Goal: Task Accomplishment & Management: Manage account settings

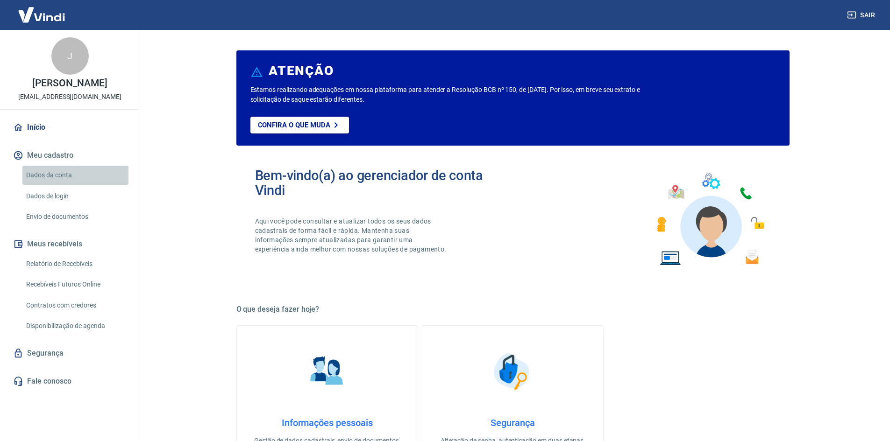
click at [56, 174] on link "Dados da conta" at bounding box center [75, 175] width 106 height 19
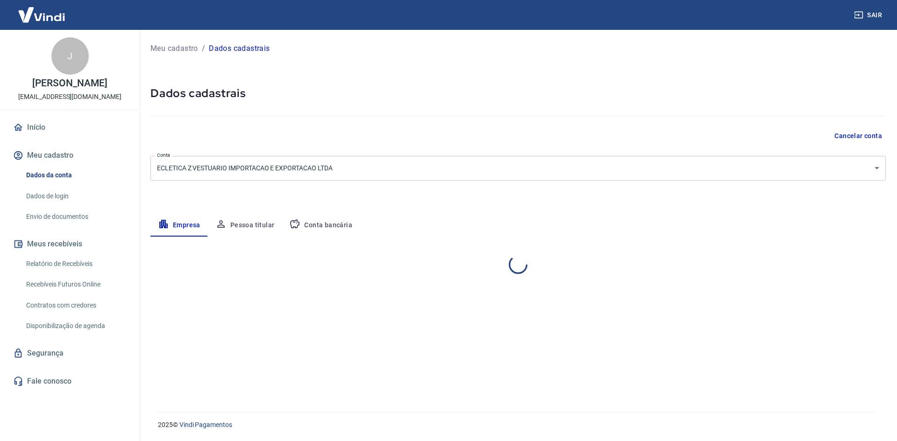
select select "SP"
select select "business"
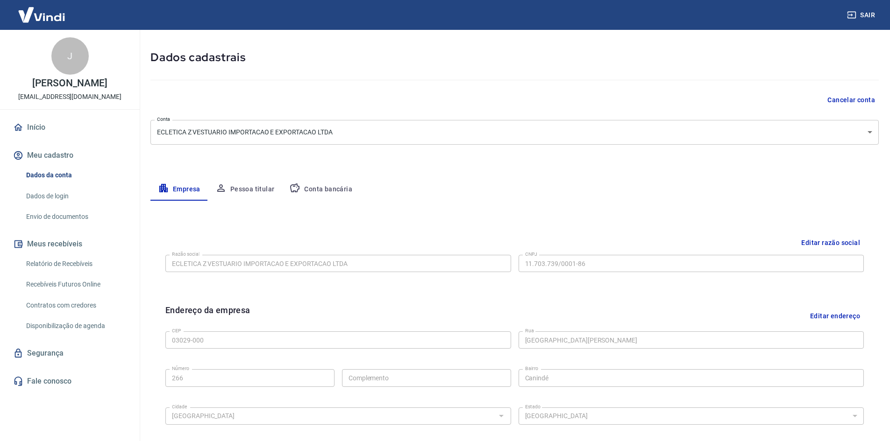
scroll to position [93, 0]
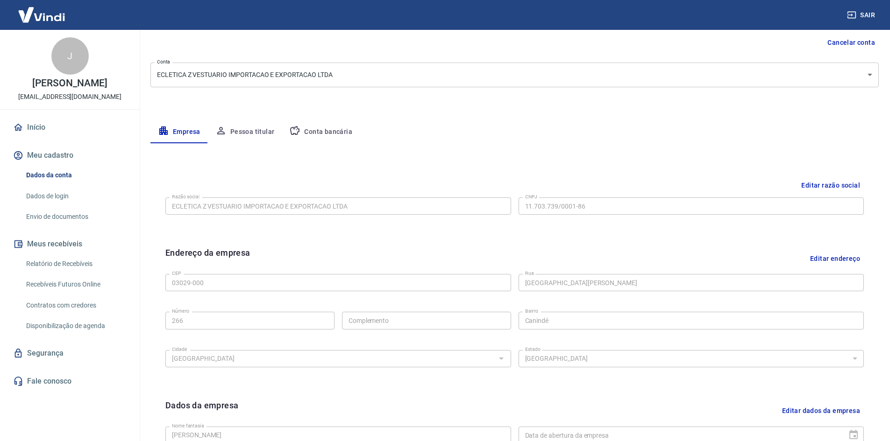
click at [243, 137] on button "Pessoa titular" at bounding box center [245, 132] width 74 height 22
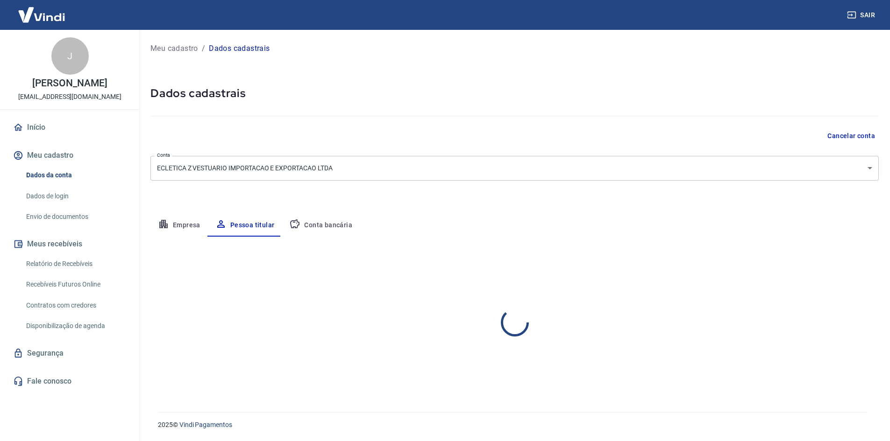
scroll to position [0, 0]
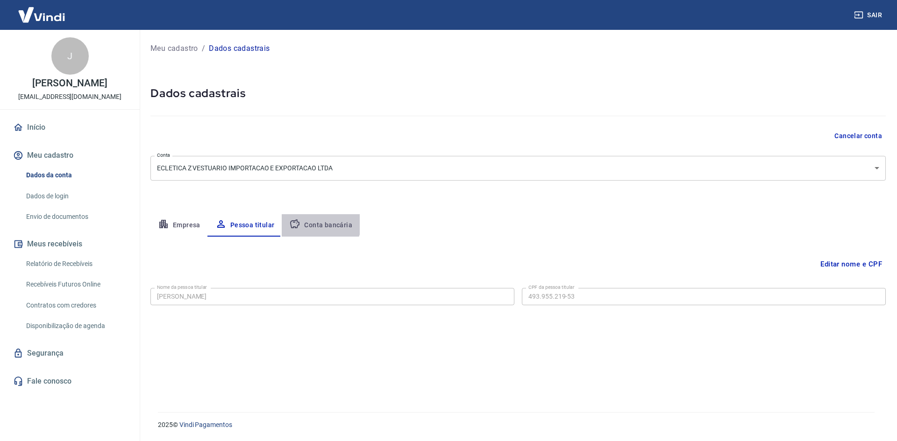
click at [309, 218] on button "Conta bancária" at bounding box center [321, 225] width 78 height 22
select select "1"
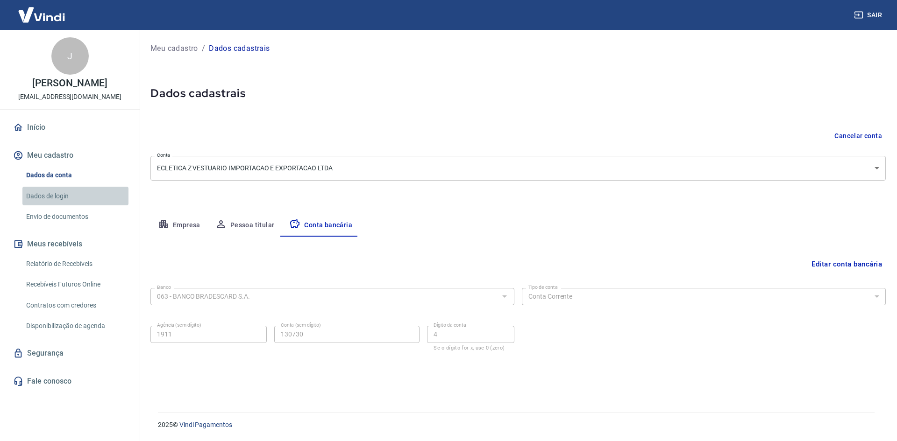
click at [55, 192] on link "Dados de login" at bounding box center [75, 196] width 106 height 19
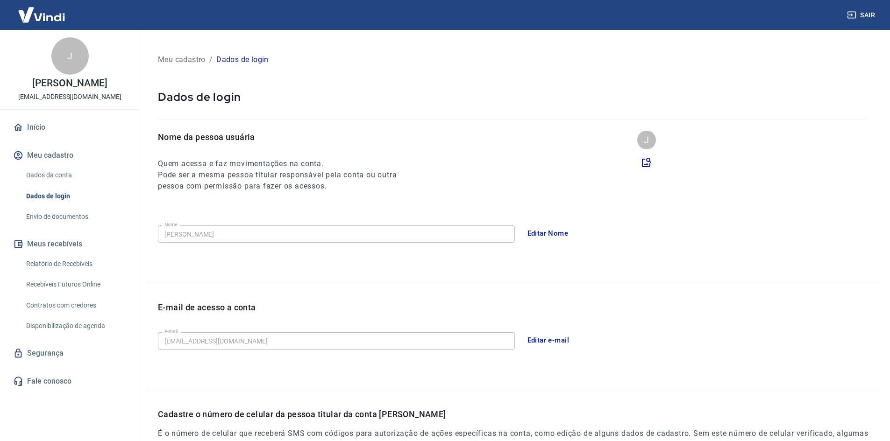
click at [85, 218] on link "Envio de documentos" at bounding box center [75, 216] width 106 height 19
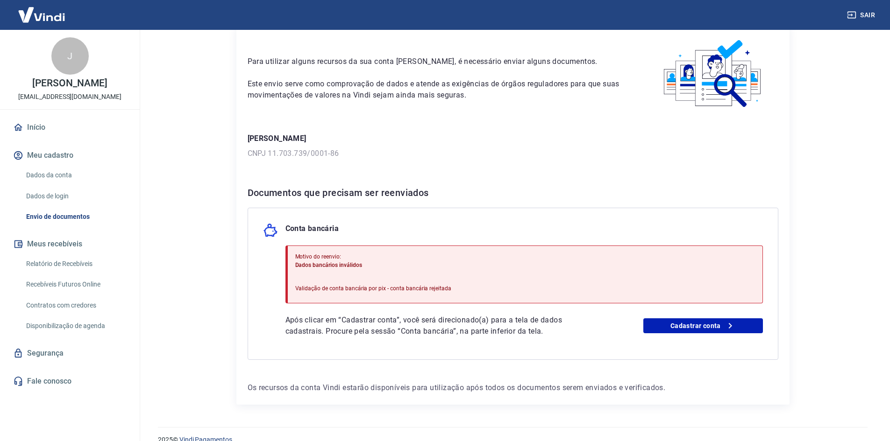
scroll to position [56, 0]
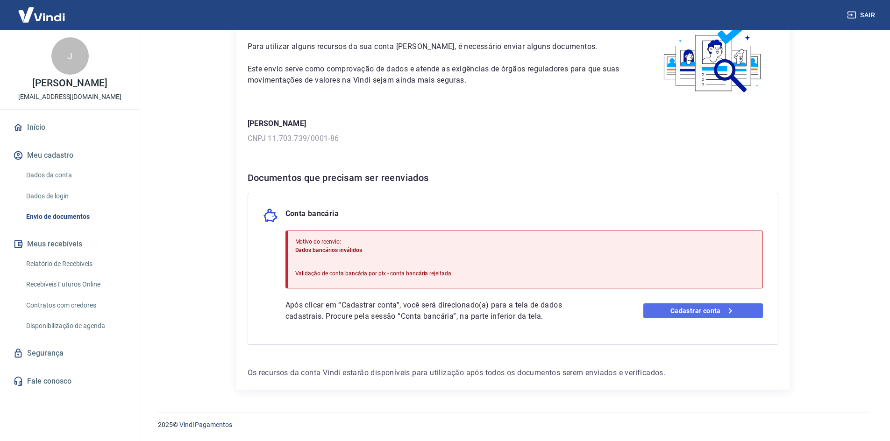
click at [706, 308] on link "Cadastrar conta" at bounding box center [703, 311] width 120 height 15
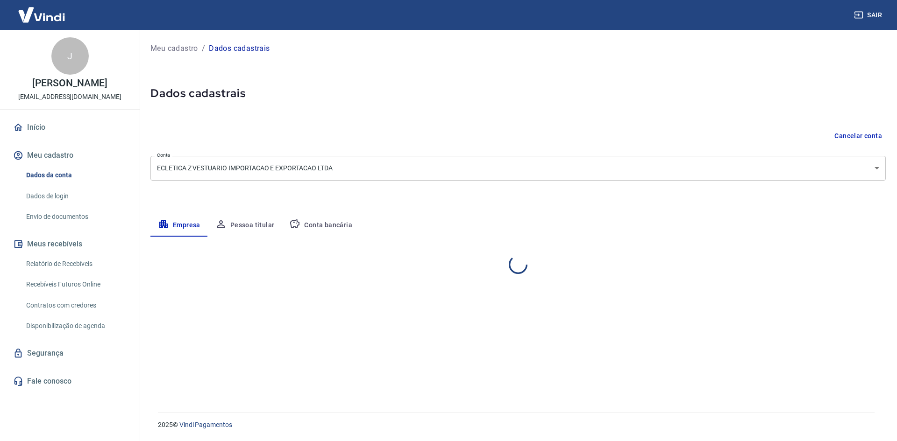
select select "SP"
select select "business"
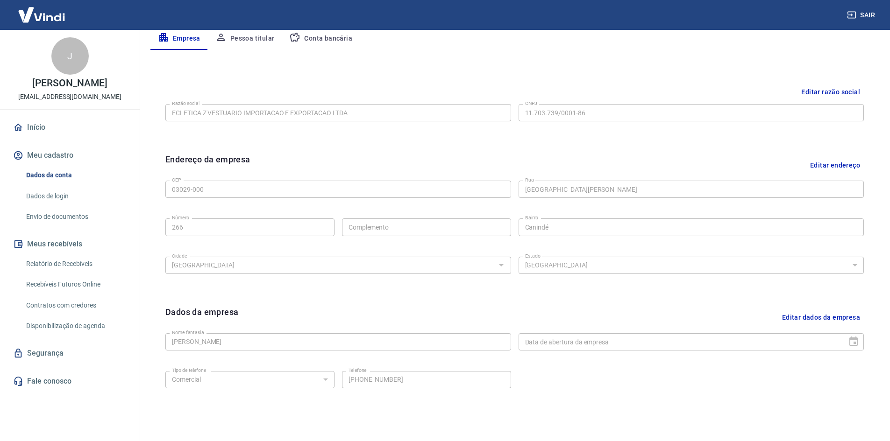
scroll to position [232, 0]
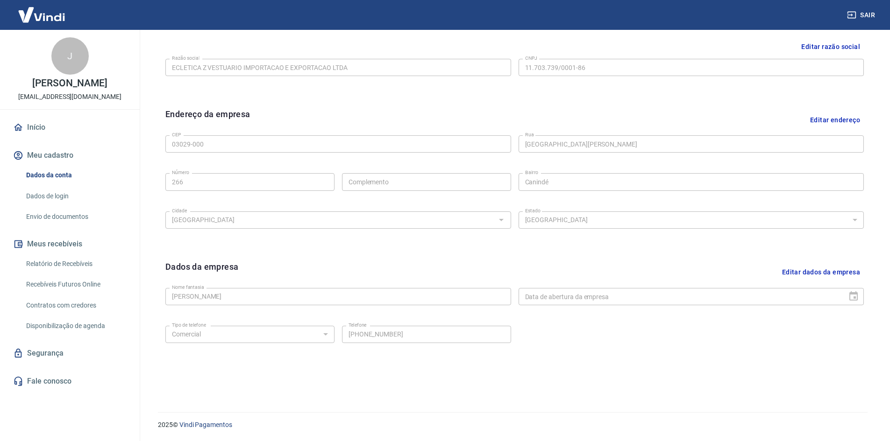
click at [53, 96] on p "[EMAIL_ADDRESS][DOMAIN_NAME]" at bounding box center [69, 97] width 103 height 10
click at [32, 128] on link "Início" at bounding box center [69, 127] width 117 height 21
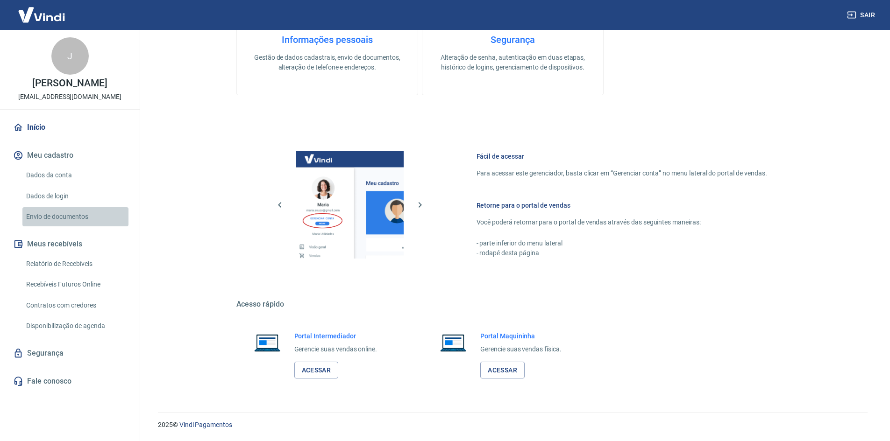
click at [52, 216] on link "Envio de documentos" at bounding box center [75, 216] width 106 height 19
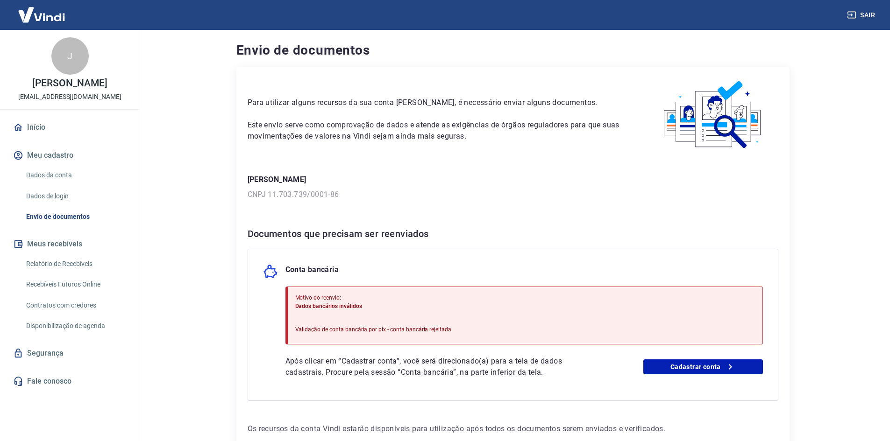
click at [669, 120] on img at bounding box center [713, 114] width 130 height 73
drag, startPoint x: 664, startPoint y: 62, endPoint x: 682, endPoint y: 58, distance: 17.7
click at [666, 61] on div "Envio de documentos Para utilizar alguns recursos da sua conta Vindi, é necessá…" at bounding box center [513, 243] width 576 height 427
click at [781, 52] on h4 "Envio de documentos" at bounding box center [512, 50] width 553 height 19
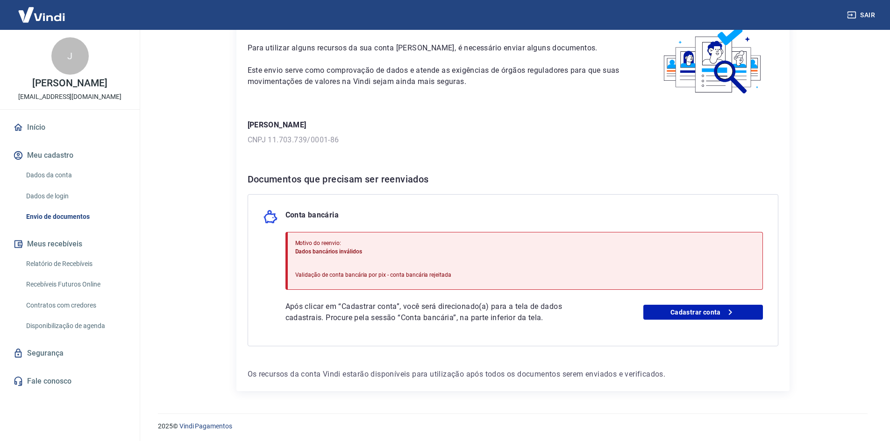
scroll to position [56, 0]
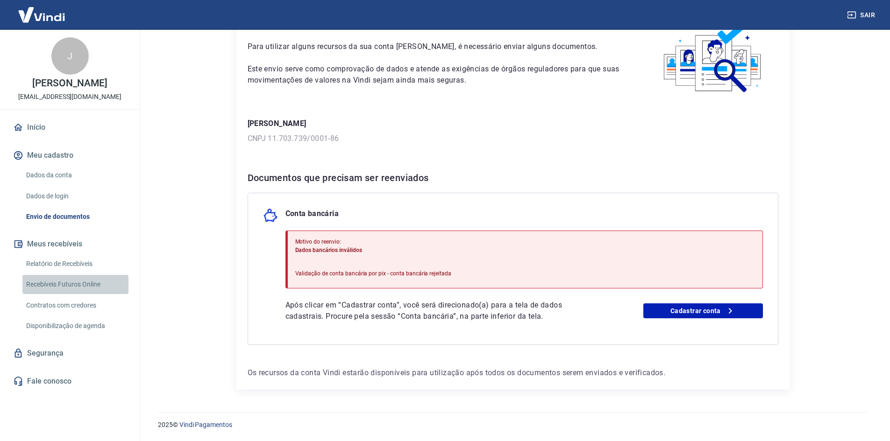
click at [51, 284] on link "Recebíveis Futuros Online" at bounding box center [75, 284] width 106 height 19
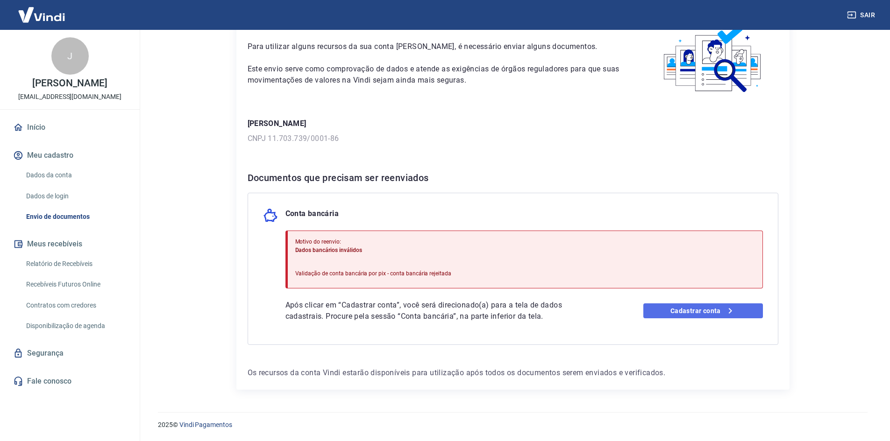
click at [676, 313] on link "Cadastrar conta" at bounding box center [703, 311] width 120 height 15
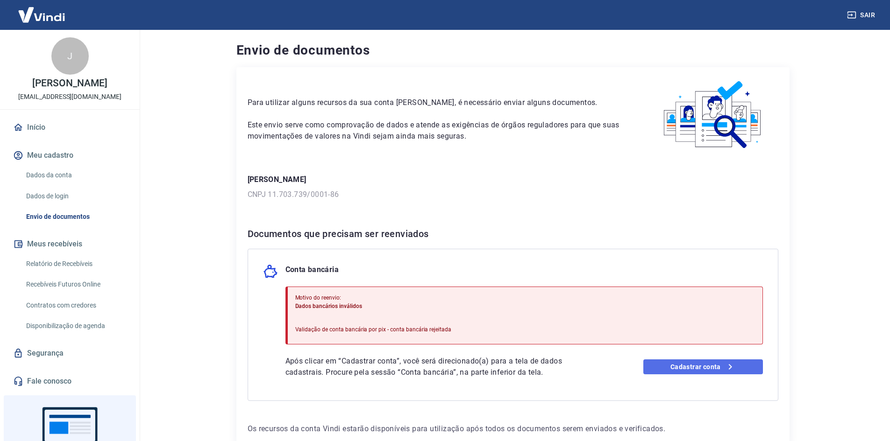
click at [690, 365] on link "Cadastrar conta" at bounding box center [703, 367] width 120 height 15
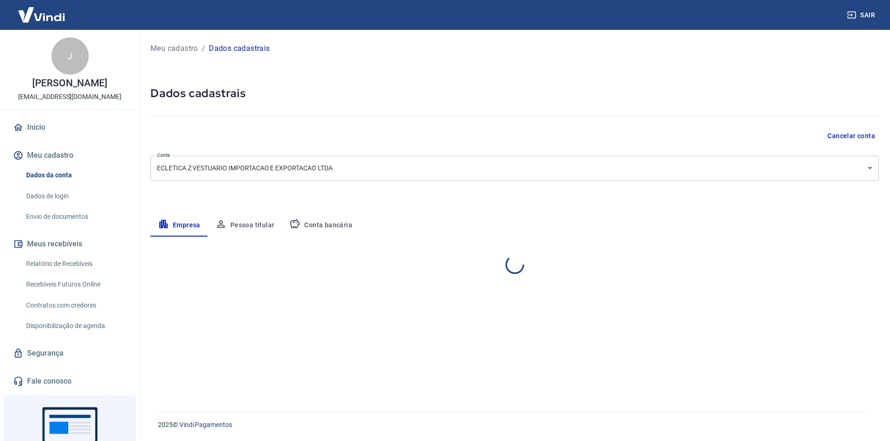
select select "SP"
select select "business"
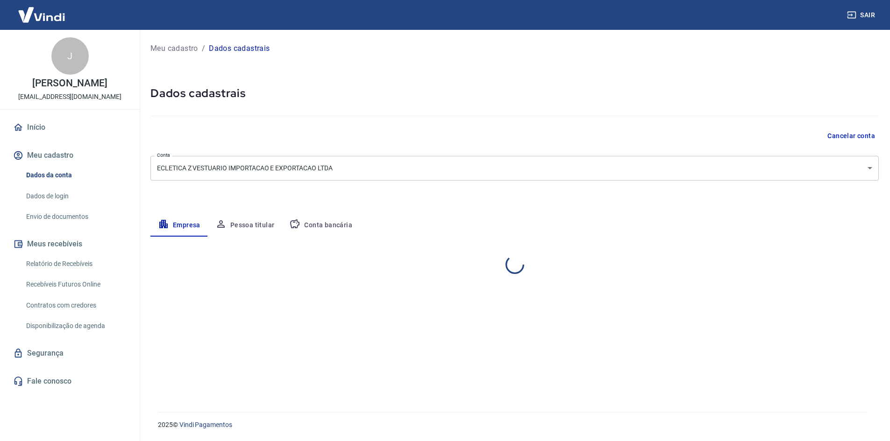
select select "SP"
select select "business"
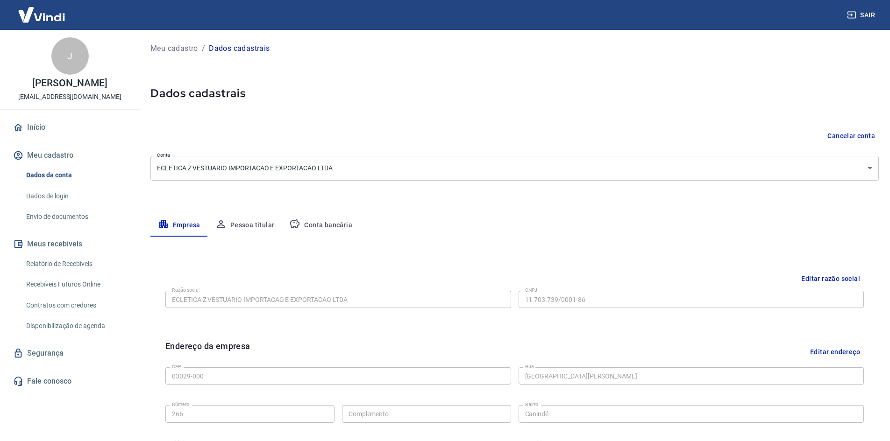
click at [334, 224] on button "Conta bancária" at bounding box center [321, 225] width 78 height 22
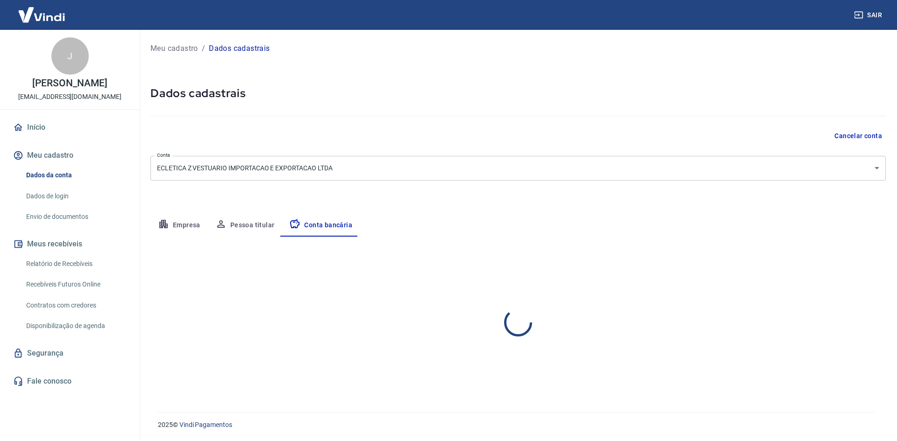
select select "1"
click at [502, 296] on div at bounding box center [504, 296] width 12 height 13
click at [815, 265] on button "Editar conta bancária" at bounding box center [847, 265] width 78 height 18
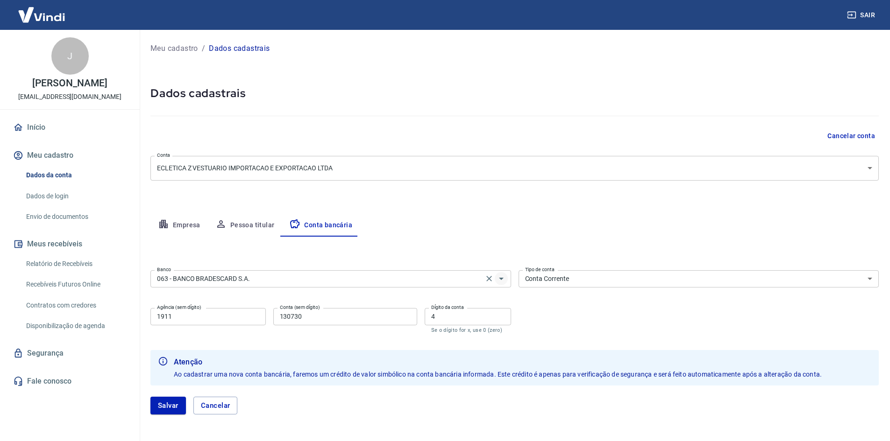
click at [501, 279] on icon "Abrir" at bounding box center [501, 279] width 5 height 2
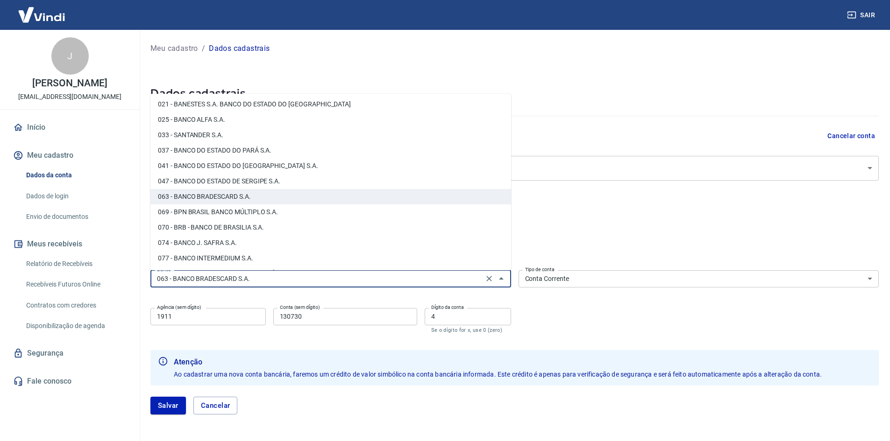
scroll to position [140, 0]
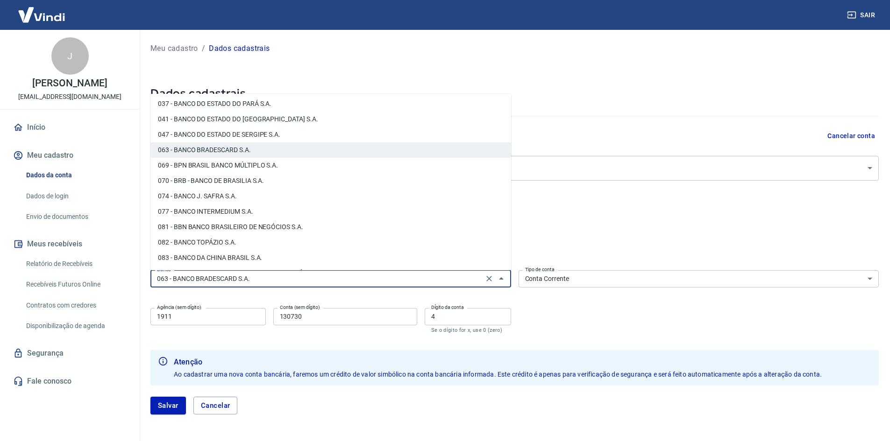
click at [259, 283] on input "063 - BANCO BRADESCARD S.A." at bounding box center [316, 279] width 327 height 12
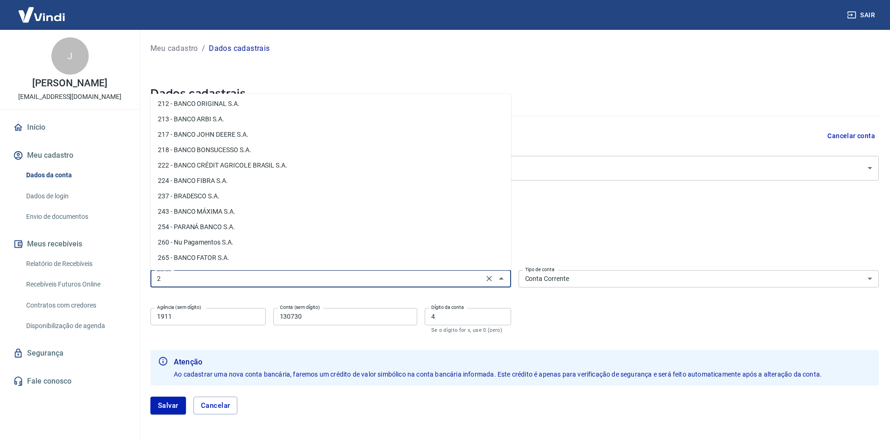
scroll to position [0, 0]
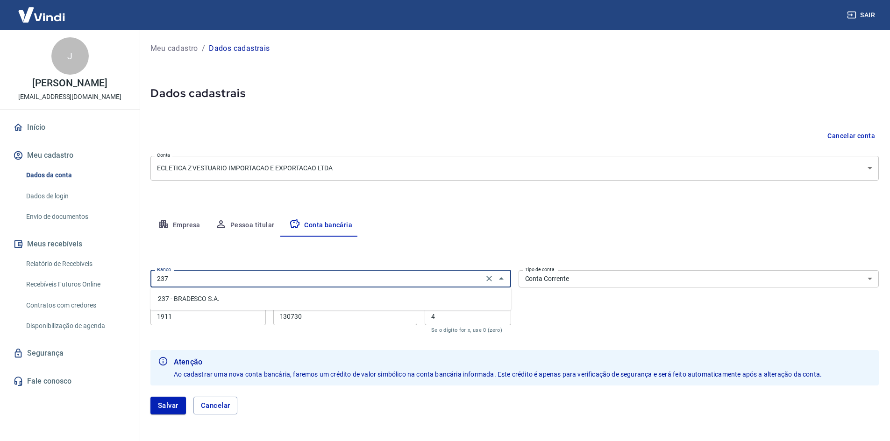
click at [201, 300] on li "237 - BRADESCO S.A." at bounding box center [330, 299] width 361 height 15
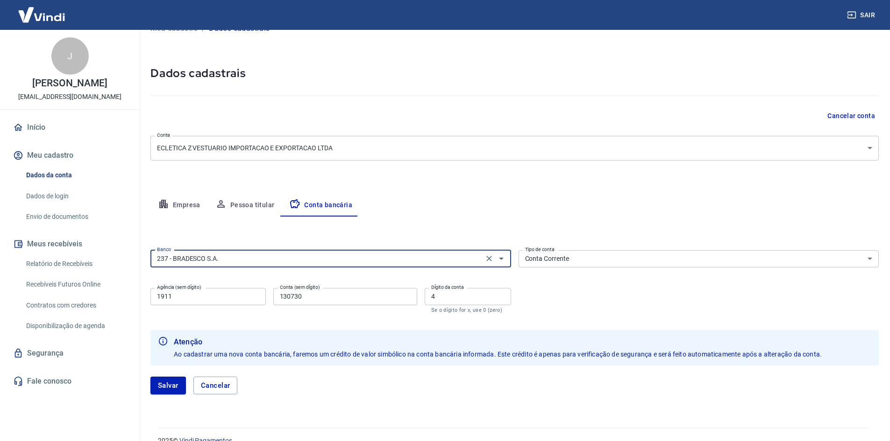
scroll to position [36, 0]
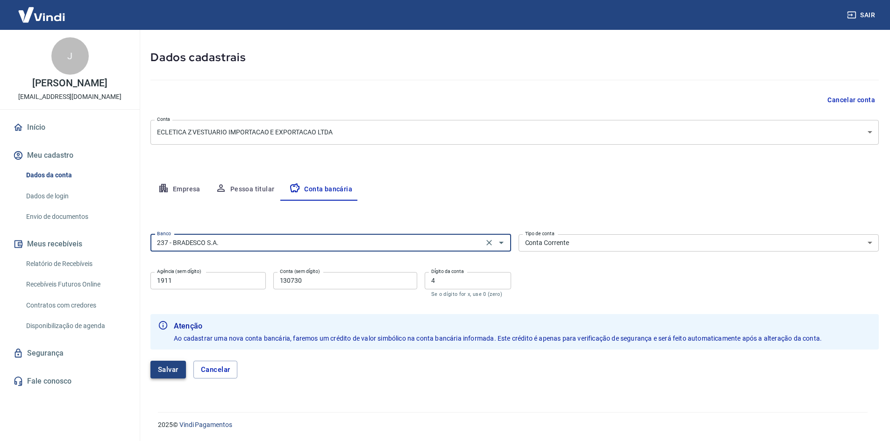
type input "237 - BRADESCO S.A."
click at [172, 373] on button "Salvar" at bounding box center [168, 370] width 36 height 18
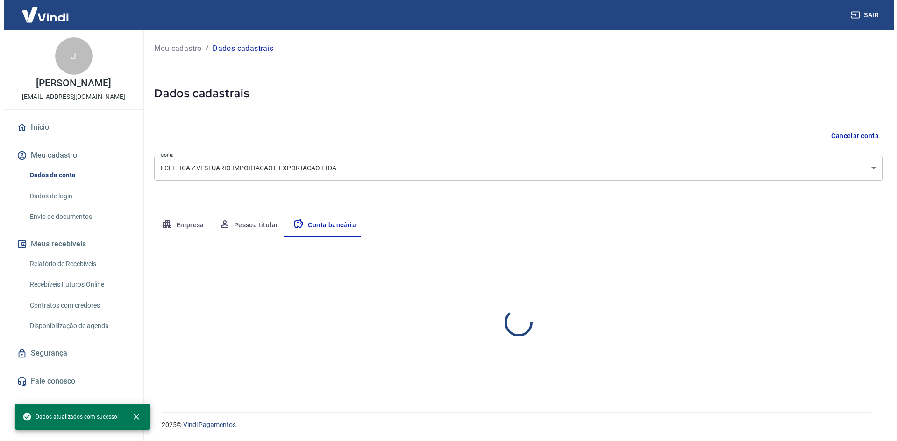
scroll to position [0, 0]
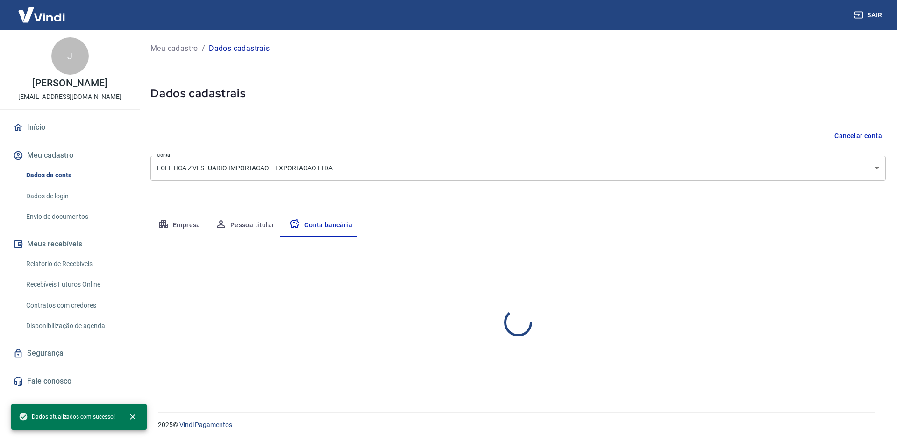
select select "1"
